Goal: Task Accomplishment & Management: Manage account settings

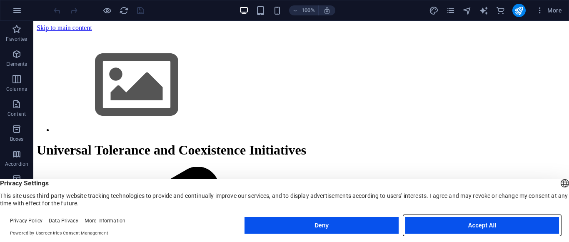
click at [471, 223] on button "Accept All" at bounding box center [482, 225] width 154 height 17
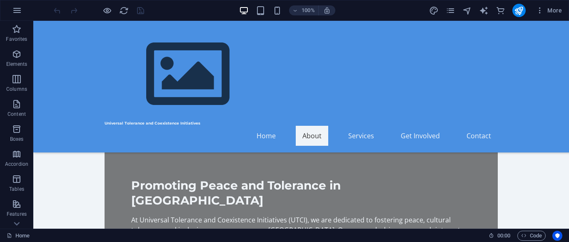
scroll to position [383, 0]
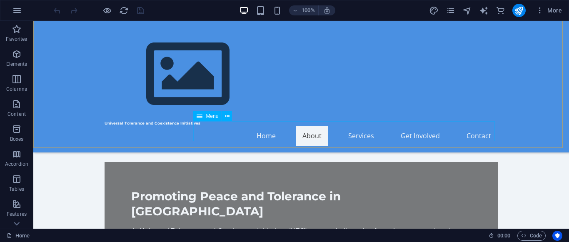
click at [270, 128] on nav "Home About Services Get Involved Contact" at bounding box center [301, 136] width 393 height 20
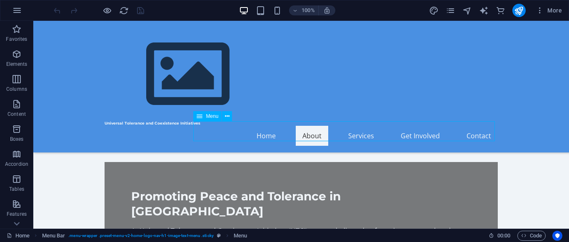
click at [270, 128] on nav "Home About Services Get Involved Contact" at bounding box center [301, 136] width 393 height 20
select select
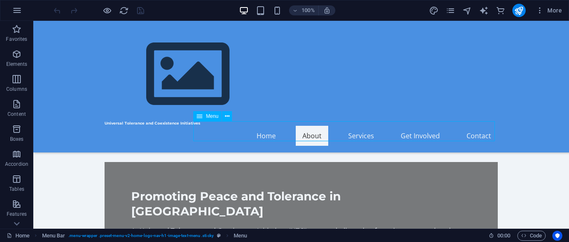
select select
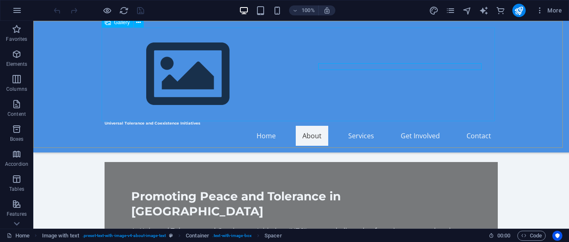
click at [157, 95] on img at bounding box center [188, 74] width 167 height 94
click at [167, 95] on img at bounding box center [188, 74] width 167 height 94
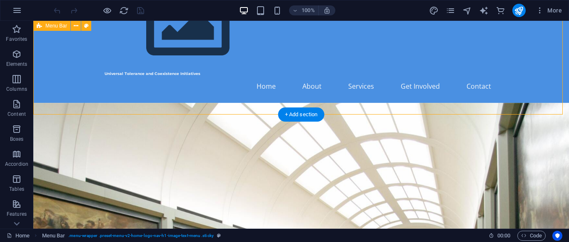
scroll to position [33, 0]
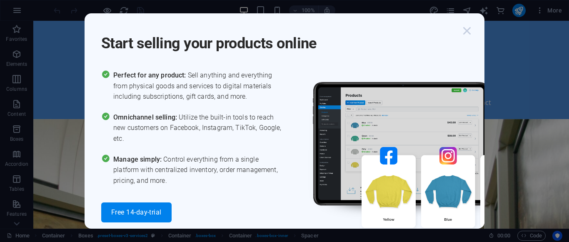
click at [469, 29] on icon "button" at bounding box center [466, 30] width 15 height 15
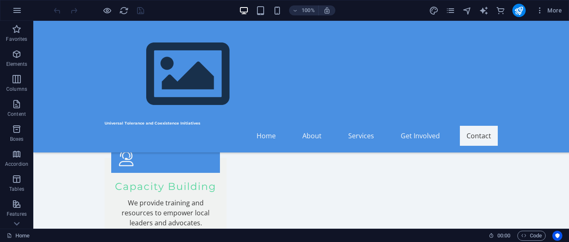
scroll to position [1427, 0]
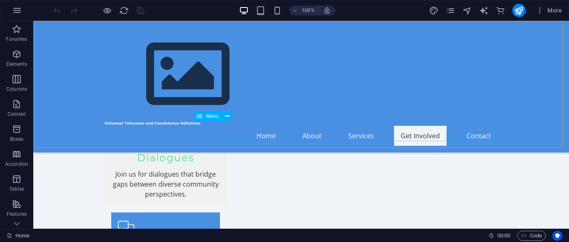
click at [366, 126] on nav "Home About Services Get Involved Contact" at bounding box center [301, 136] width 393 height 20
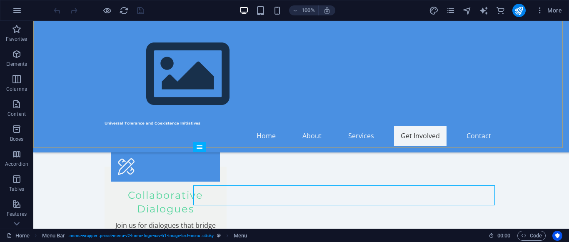
scroll to position [1360, 0]
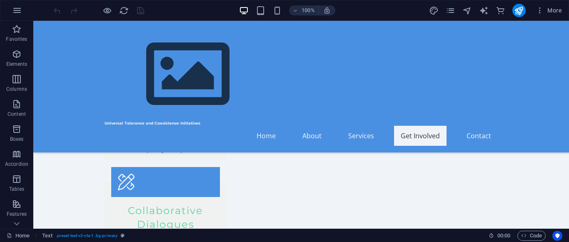
click at [565, 19] on div "100% More" at bounding box center [284, 10] width 568 height 20
drag, startPoint x: 598, startPoint y: 40, endPoint x: 566, endPoint y: 23, distance: 37.1
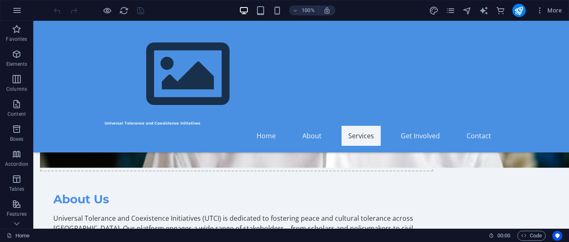
scroll to position [591, 0]
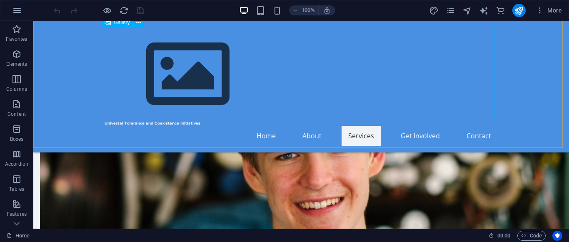
click at [187, 74] on img at bounding box center [188, 74] width 167 height 94
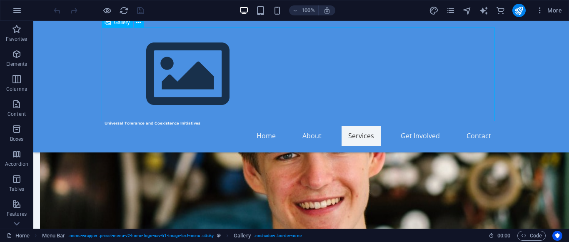
click at [187, 74] on img at bounding box center [188, 74] width 167 height 94
